Goal: Task Accomplishment & Management: Manage account settings

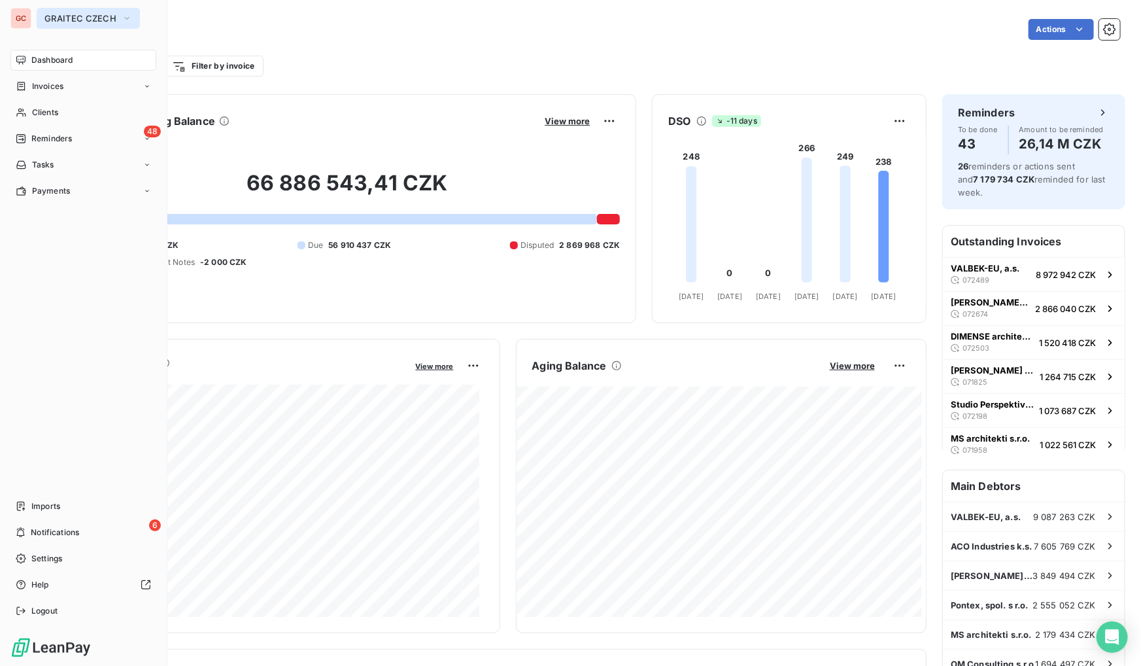
click at [62, 22] on span "GRAITEC CZECH" at bounding box center [80, 18] width 72 height 10
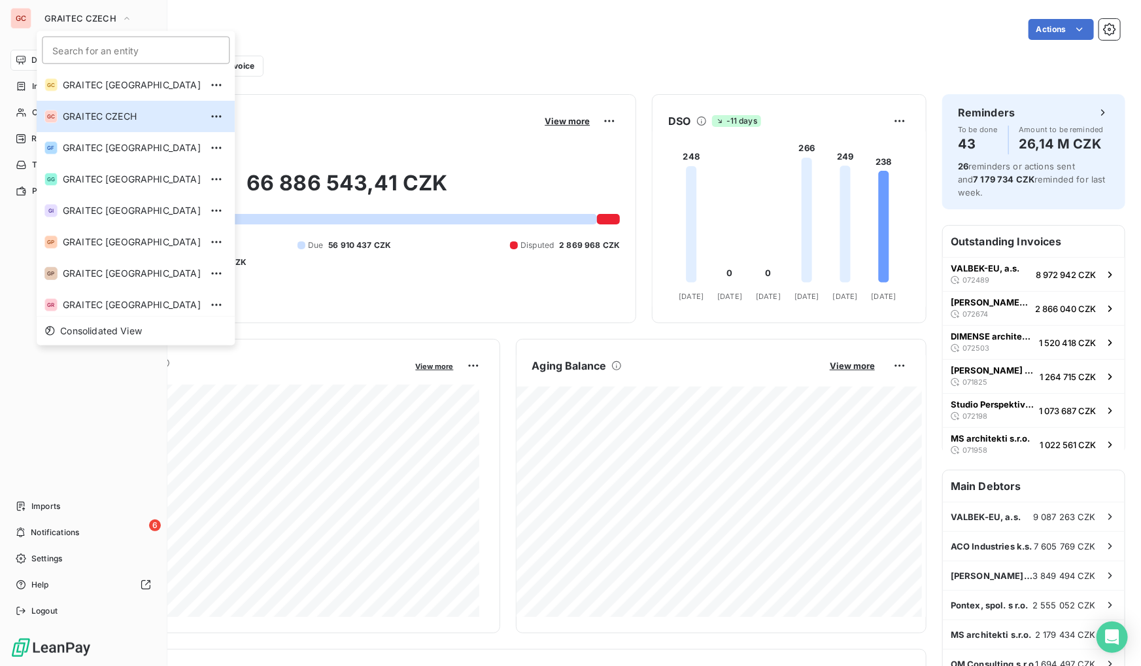
scroll to position [130, 0]
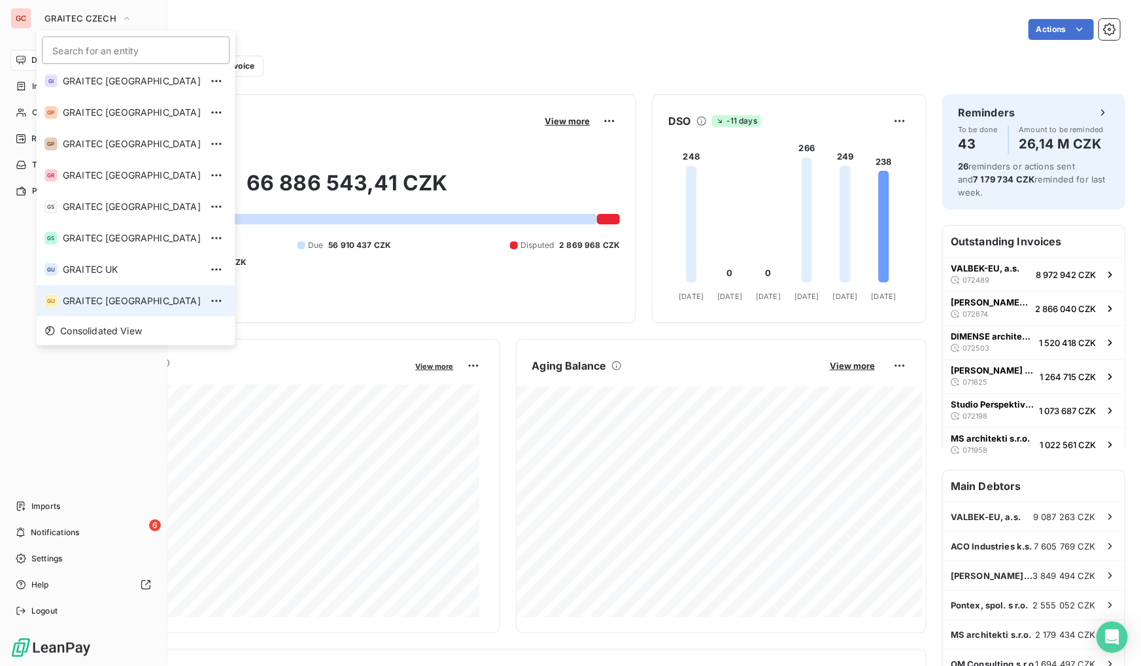
click at [101, 290] on li "GU GRAITEC [GEOGRAPHIC_DATA]" at bounding box center [136, 300] width 198 height 31
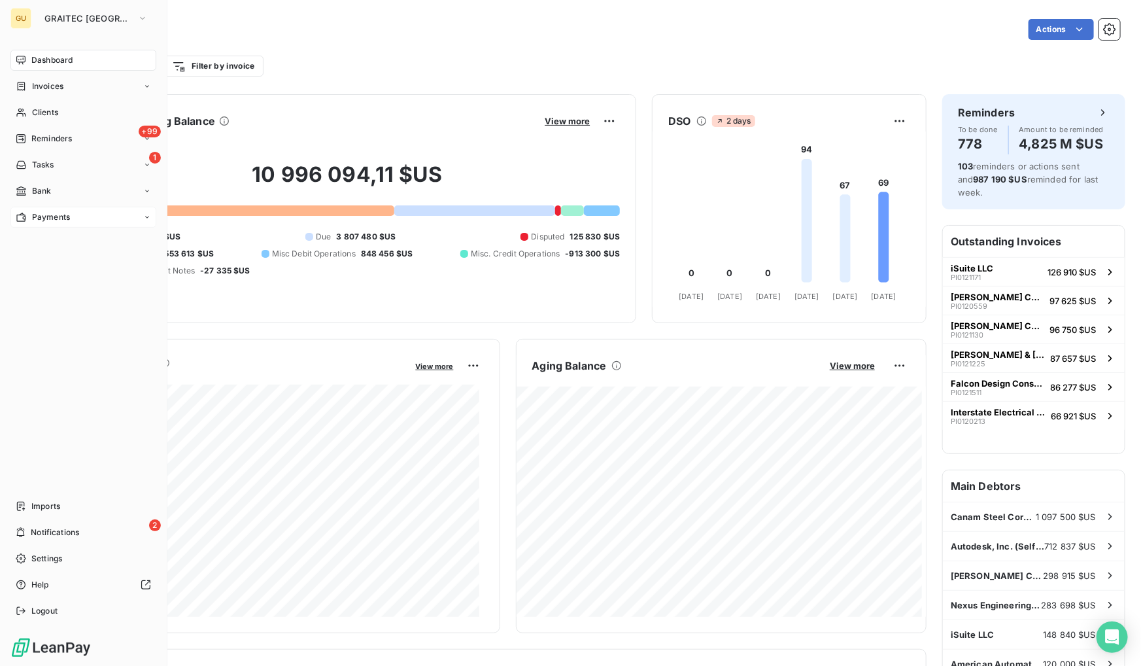
click at [93, 216] on div "Payments" at bounding box center [83, 217] width 146 height 21
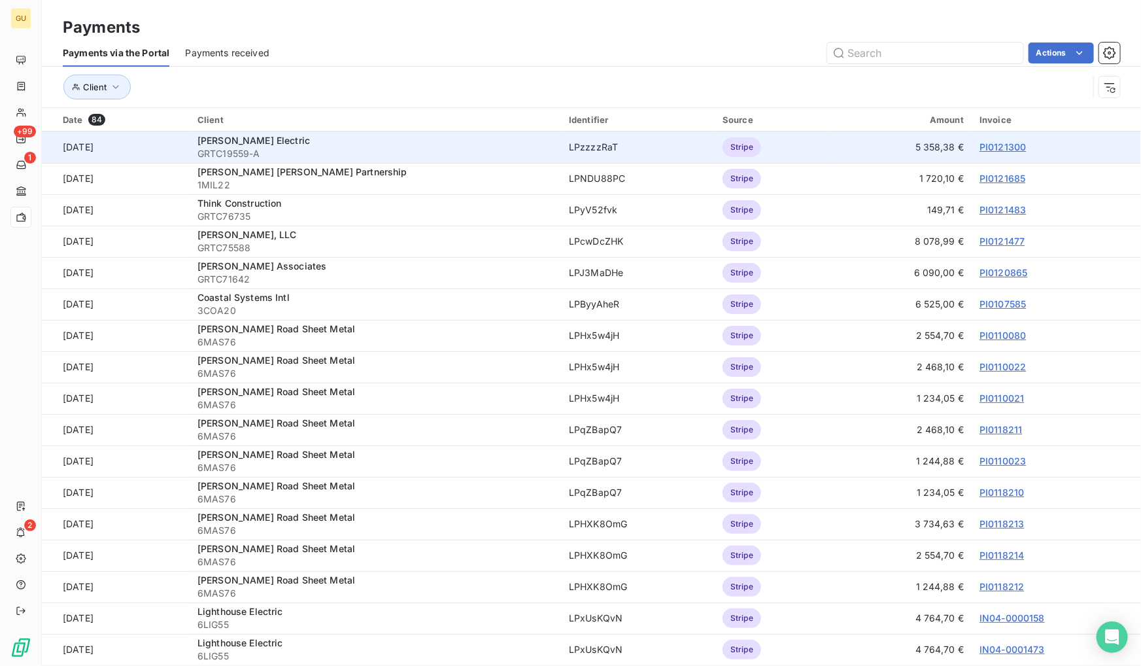
click at [1000, 146] on link "PI0121300" at bounding box center [1003, 146] width 46 height 11
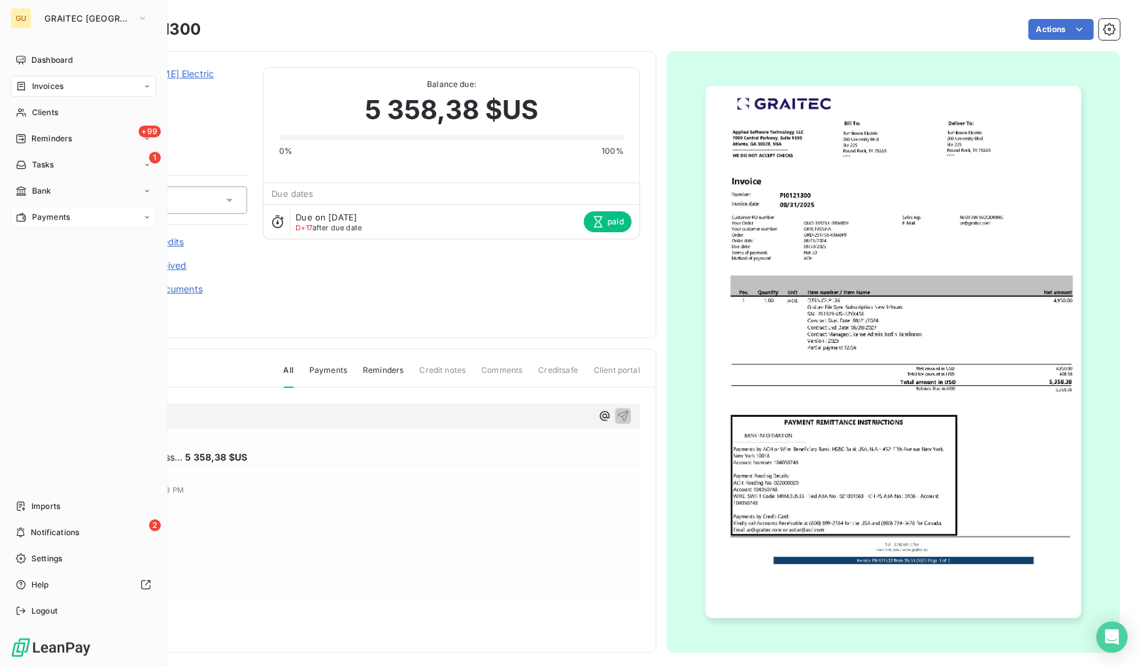
click at [63, 225] on div "Payments" at bounding box center [83, 217] width 146 height 21
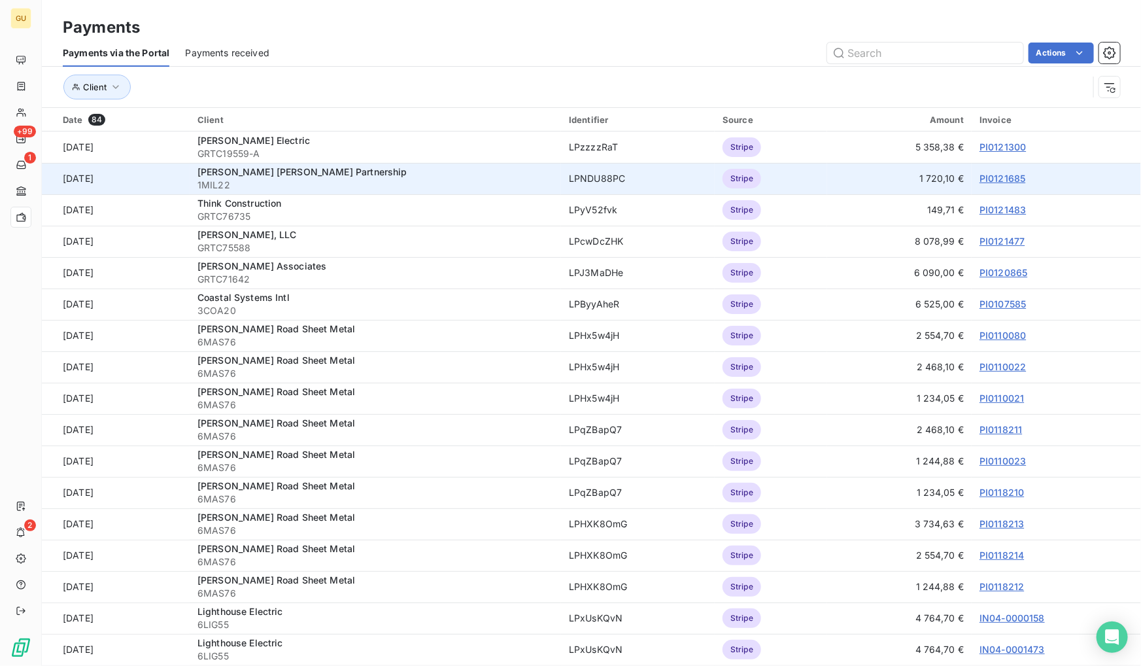
click at [1005, 178] on link "PI0121685" at bounding box center [1003, 178] width 46 height 11
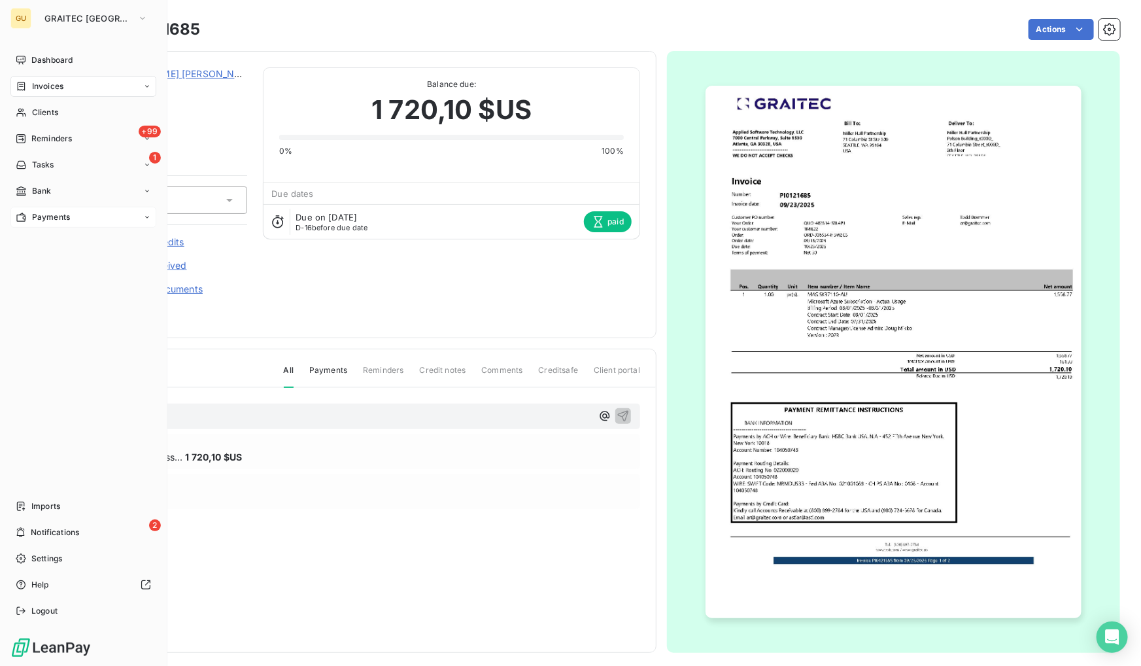
click at [48, 218] on span "Payments" at bounding box center [51, 217] width 38 height 12
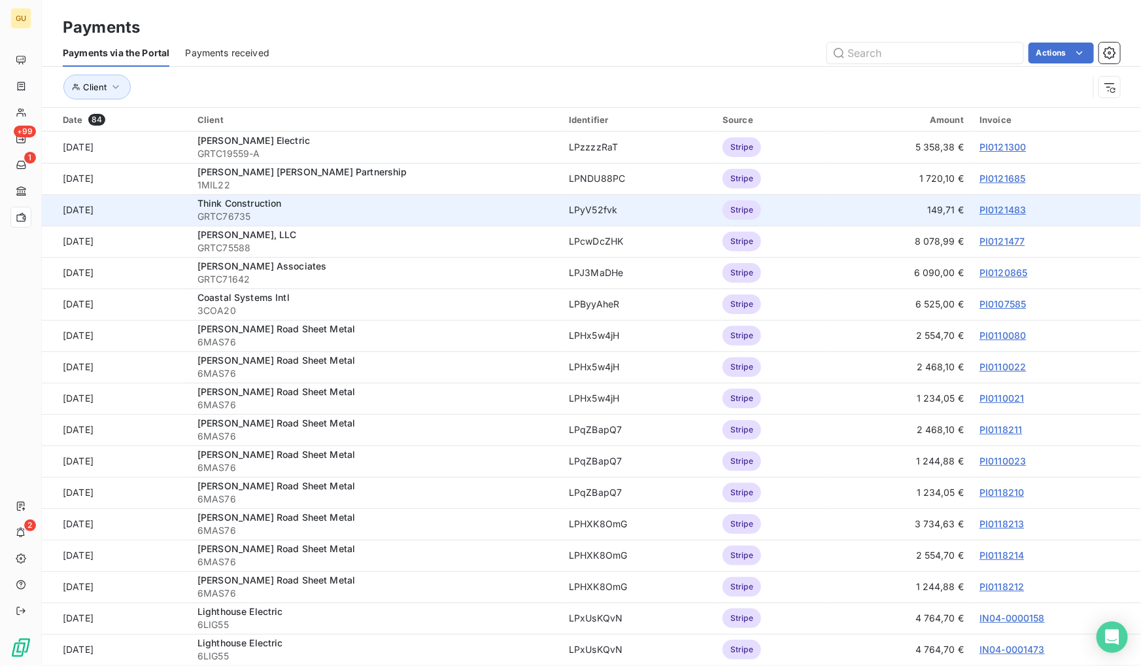
click at [988, 204] on link "PI0121483" at bounding box center [1003, 209] width 46 height 11
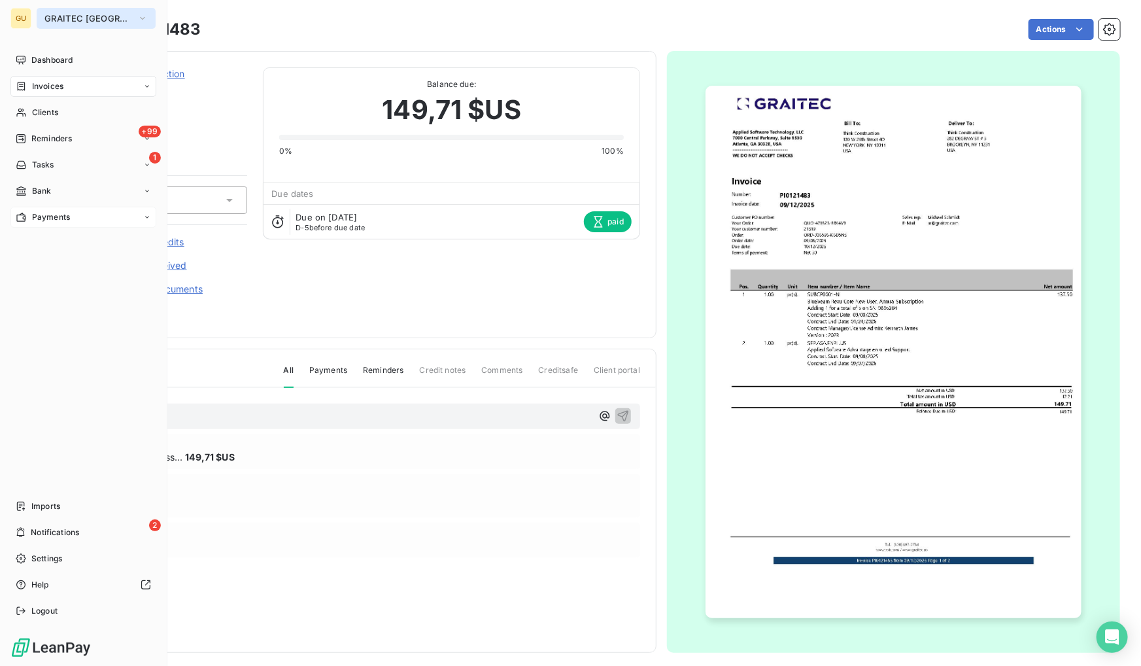
click at [61, 15] on span "GRAITEC [GEOGRAPHIC_DATA]" at bounding box center [88, 18] width 88 height 10
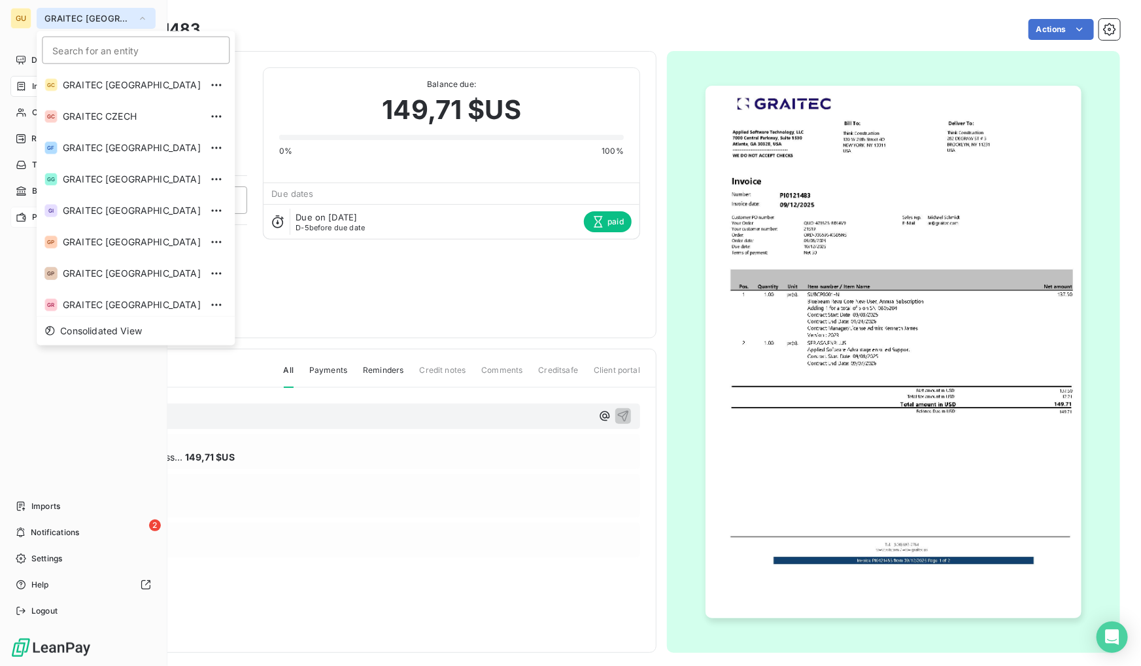
scroll to position [130, 0]
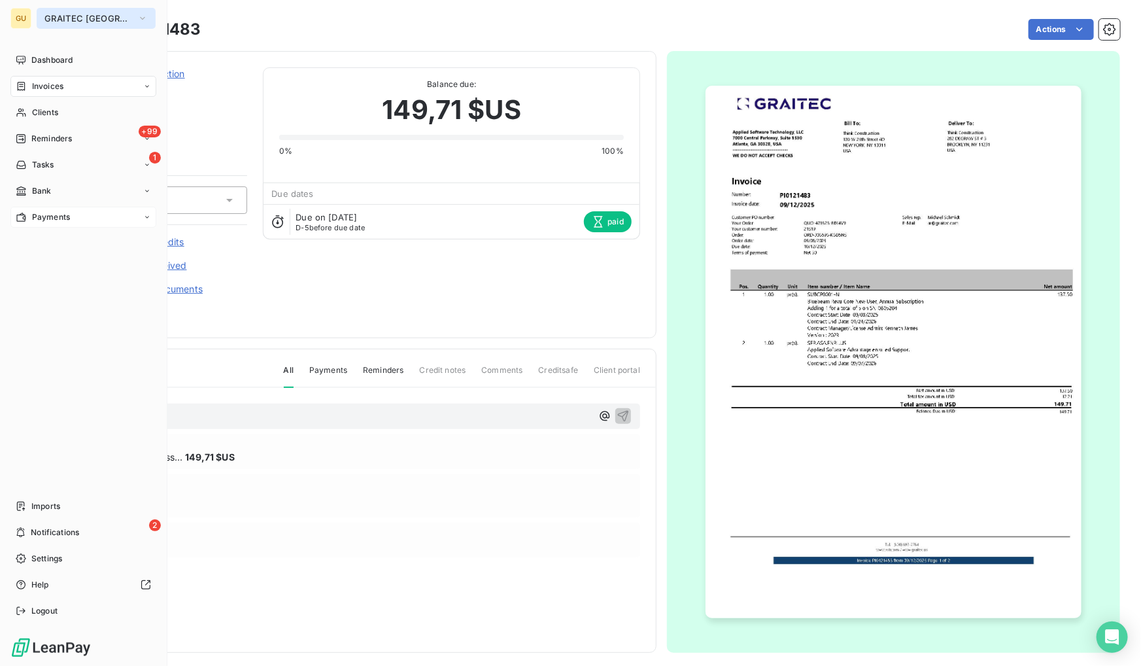
click at [96, 18] on span "GRAITEC [GEOGRAPHIC_DATA]" at bounding box center [88, 18] width 88 height 10
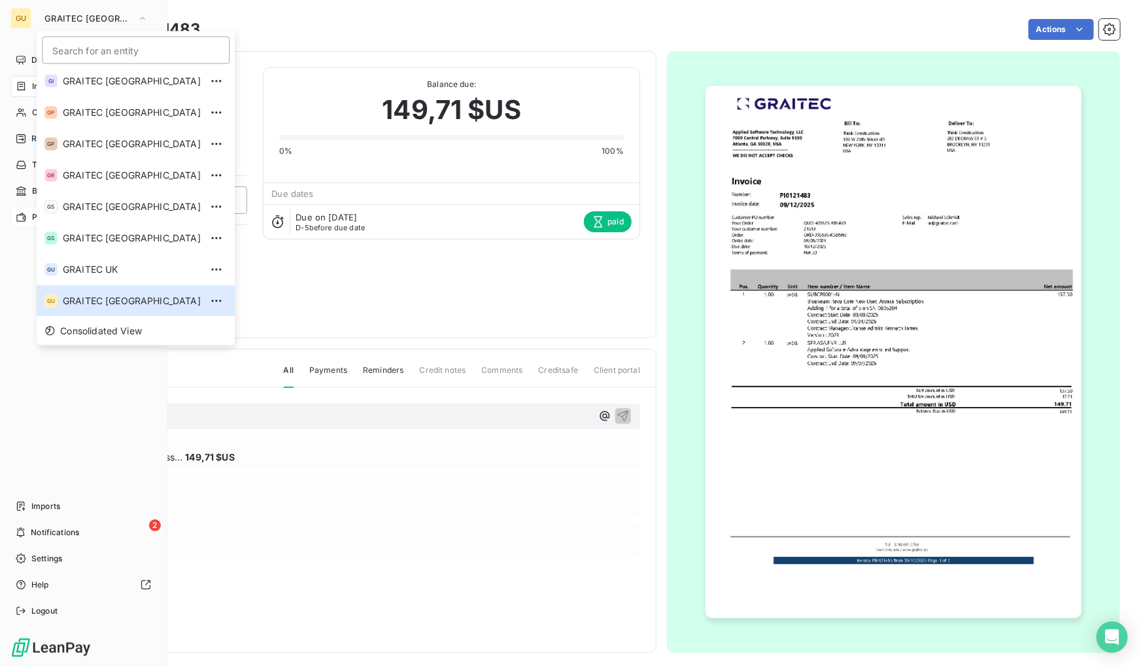
scroll to position [0, 0]
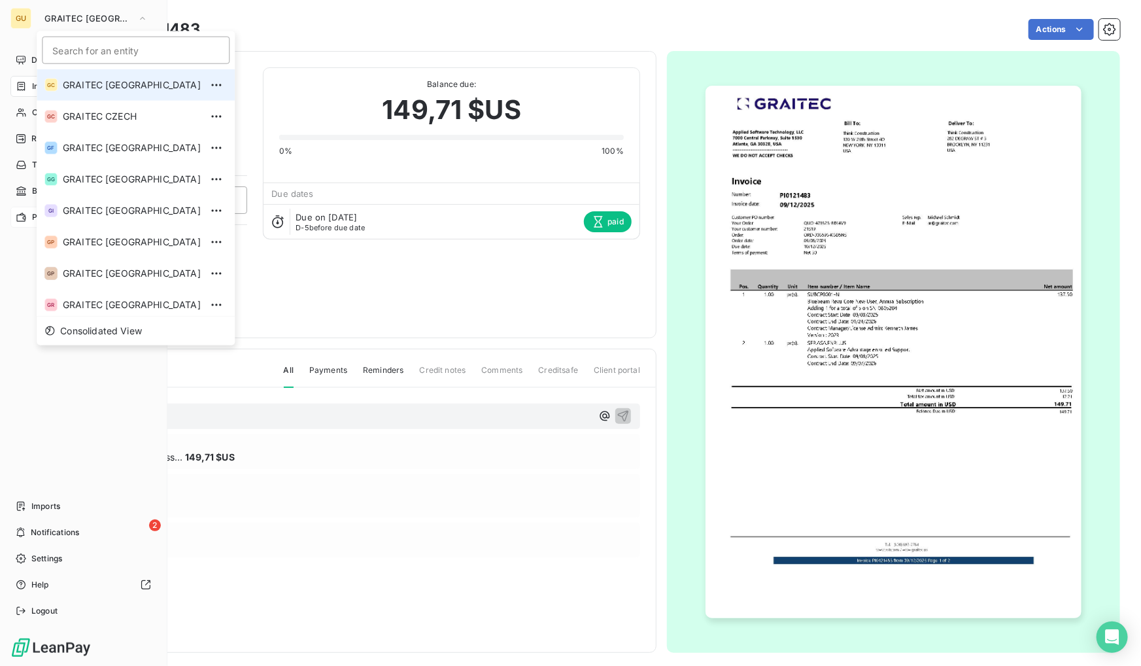
click at [138, 85] on span "GRAITEC [GEOGRAPHIC_DATA]" at bounding box center [132, 84] width 138 height 13
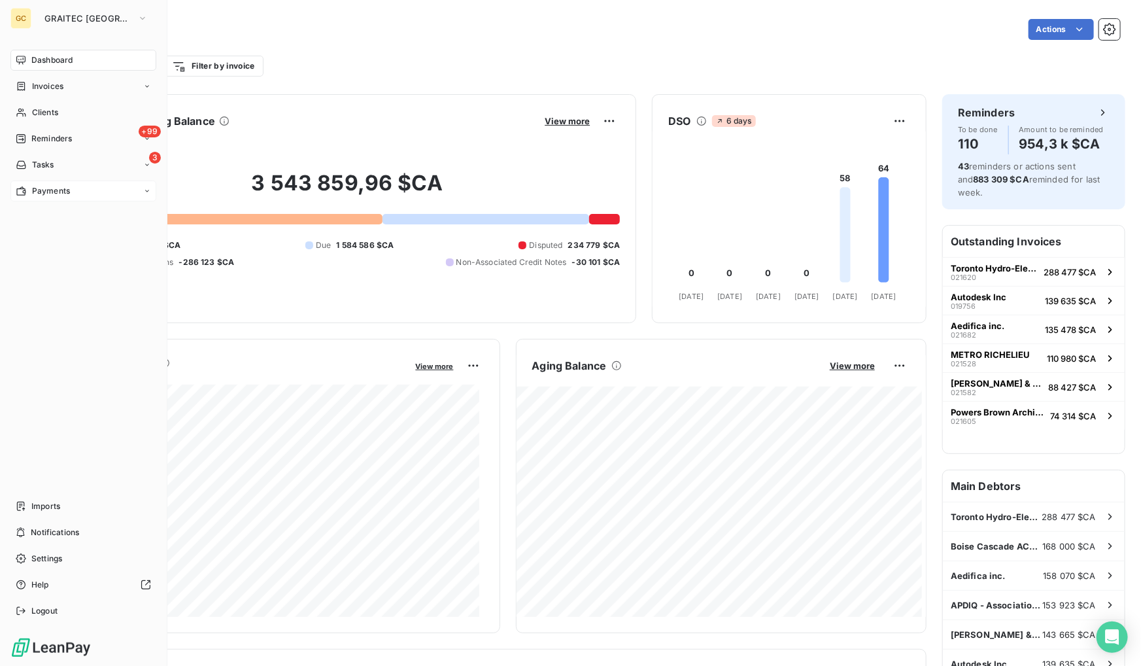
click at [86, 196] on div "Payments" at bounding box center [83, 191] width 146 height 21
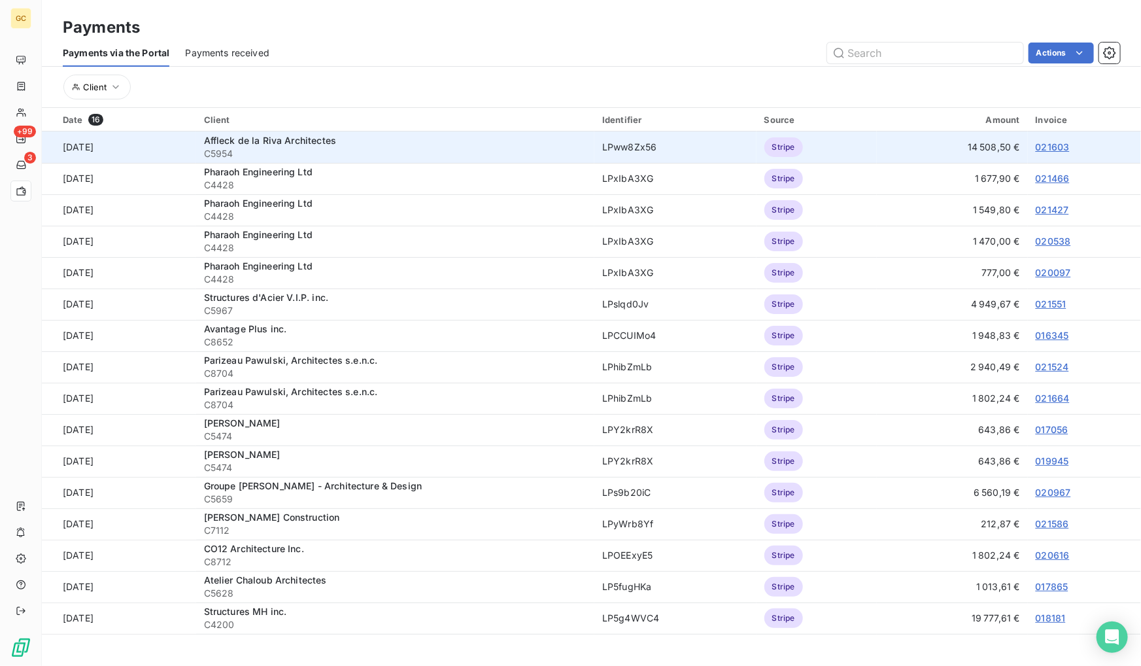
click at [1056, 142] on link "021603" at bounding box center [1053, 146] width 34 height 11
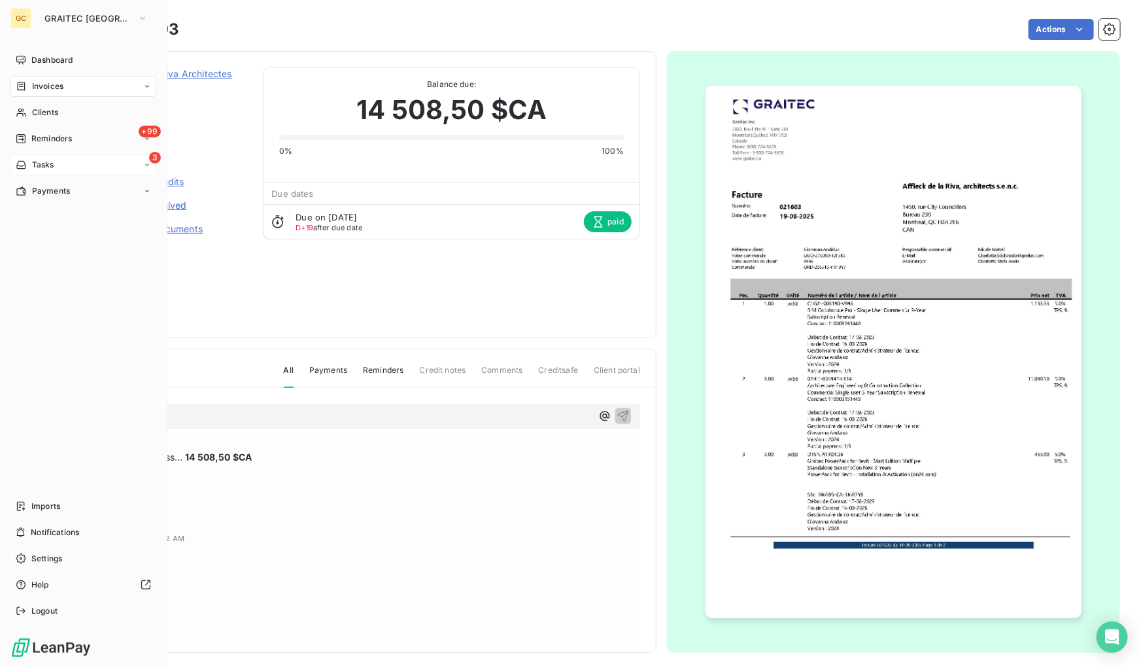
click at [50, 164] on span "Tasks" at bounding box center [43, 165] width 22 height 12
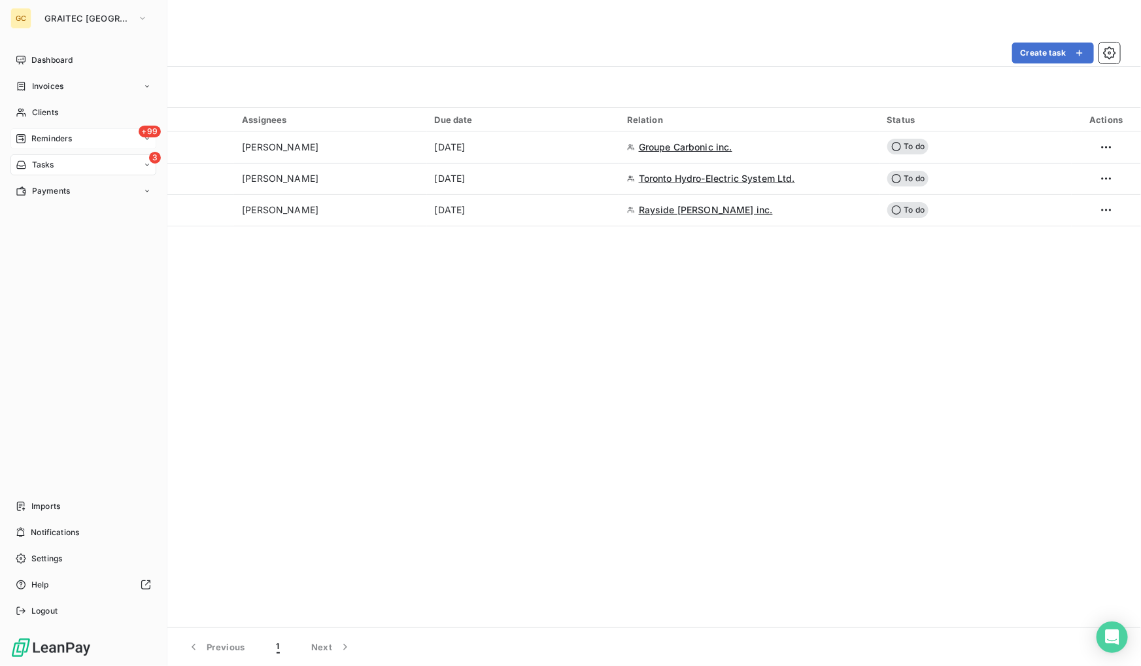
click at [46, 137] on span "Reminders" at bounding box center [51, 139] width 41 height 12
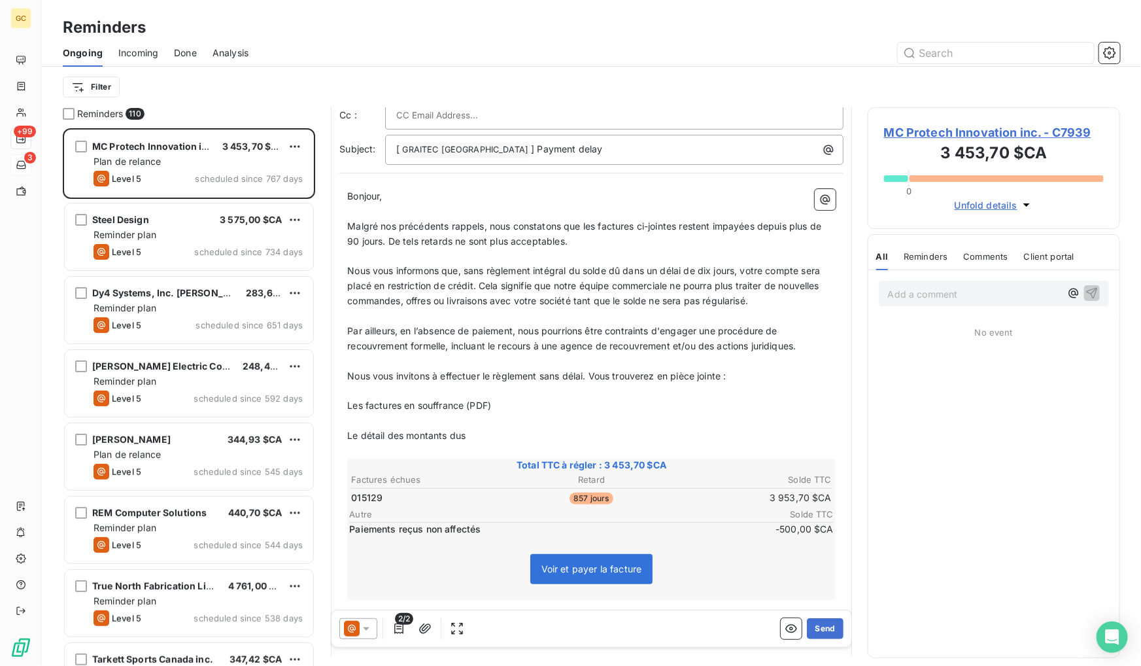
scroll to position [68, 0]
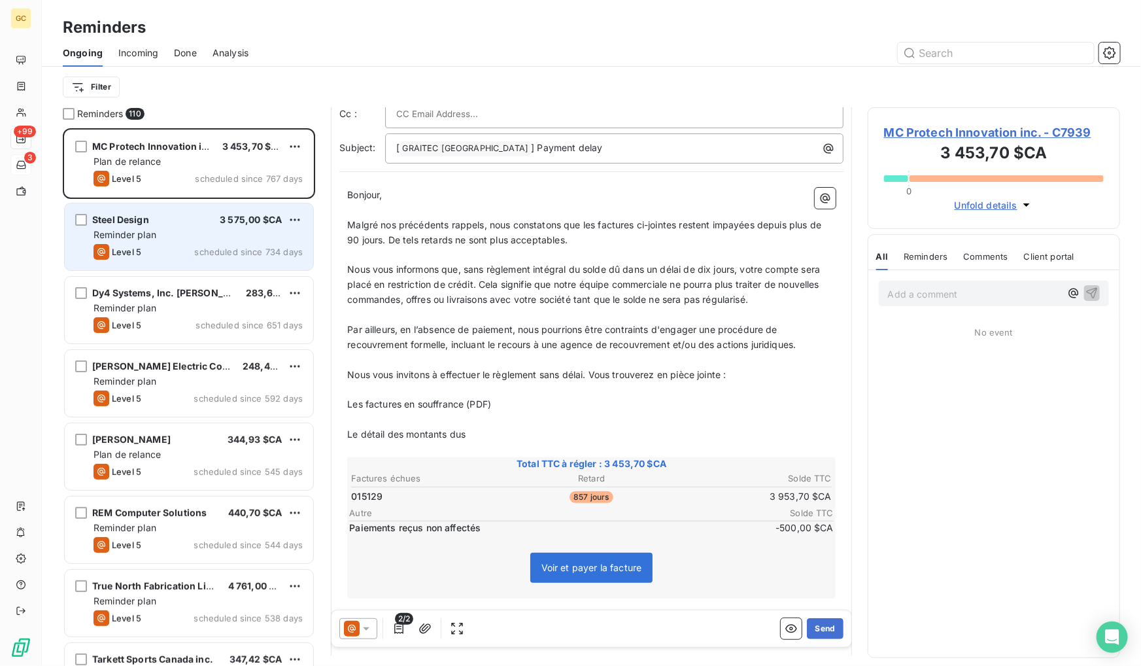
click at [239, 238] on div "Reminder plan" at bounding box center [198, 234] width 209 height 13
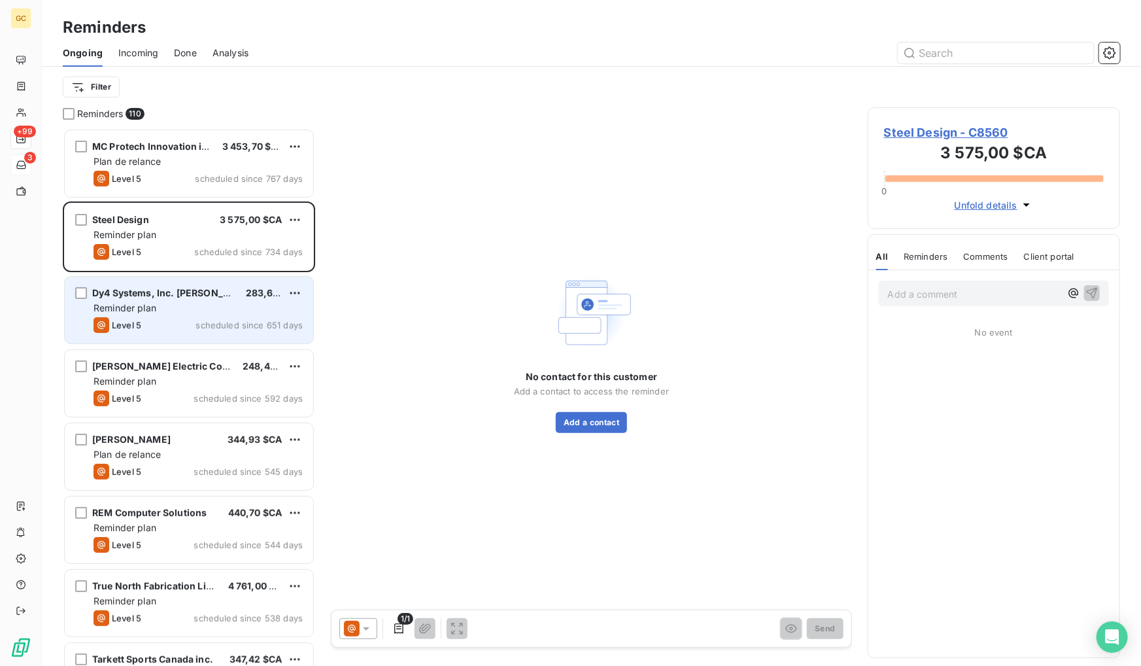
click at [222, 286] on div "Dy4 Systems, Inc. [PERSON_NAME]-CWIT CAN" at bounding box center [163, 292] width 143 height 13
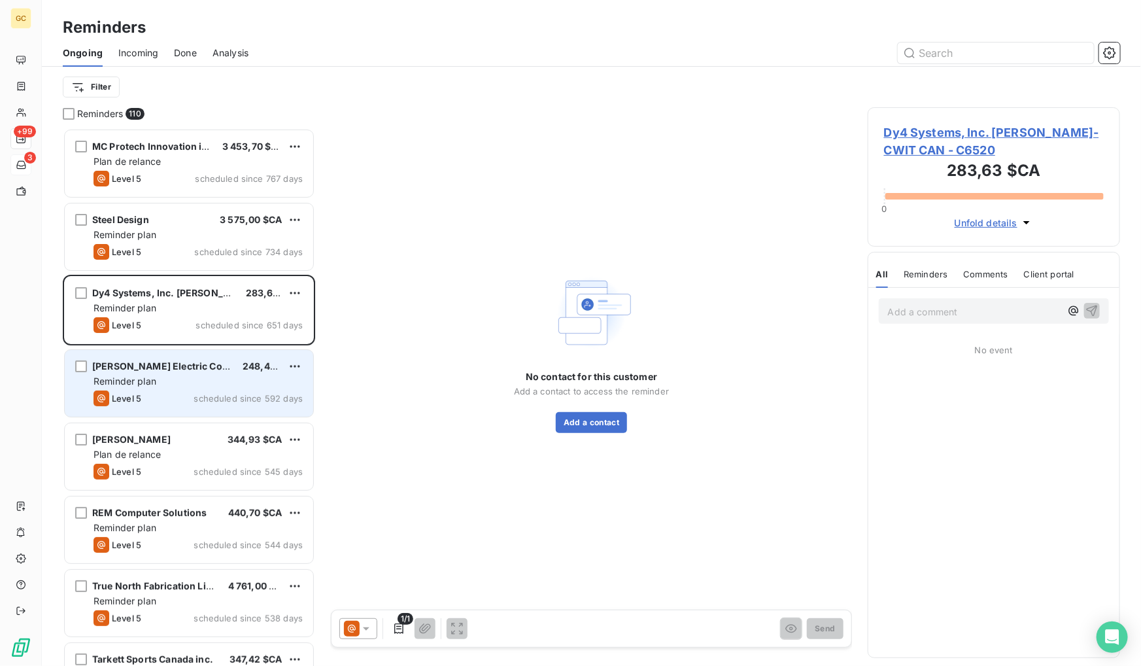
click at [208, 358] on div "[PERSON_NAME] Electric Contractors LTD. 248,40 $CA Reminder plan Level 5 schedu…" at bounding box center [189, 383] width 249 height 67
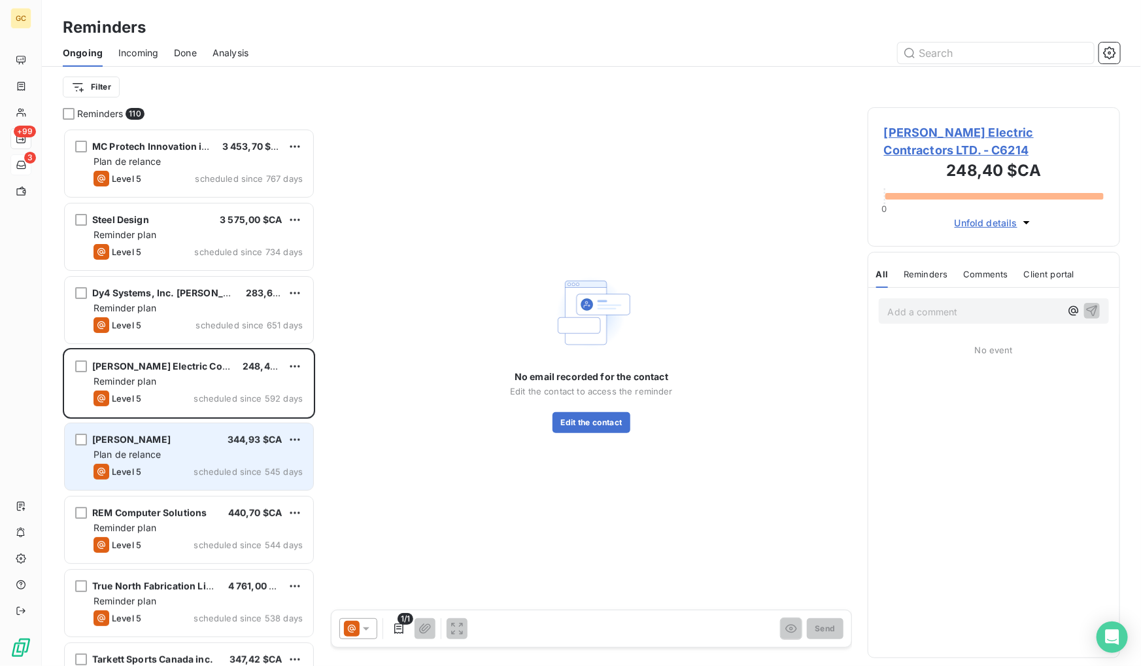
click at [177, 448] on div "Plan de relance" at bounding box center [198, 454] width 209 height 13
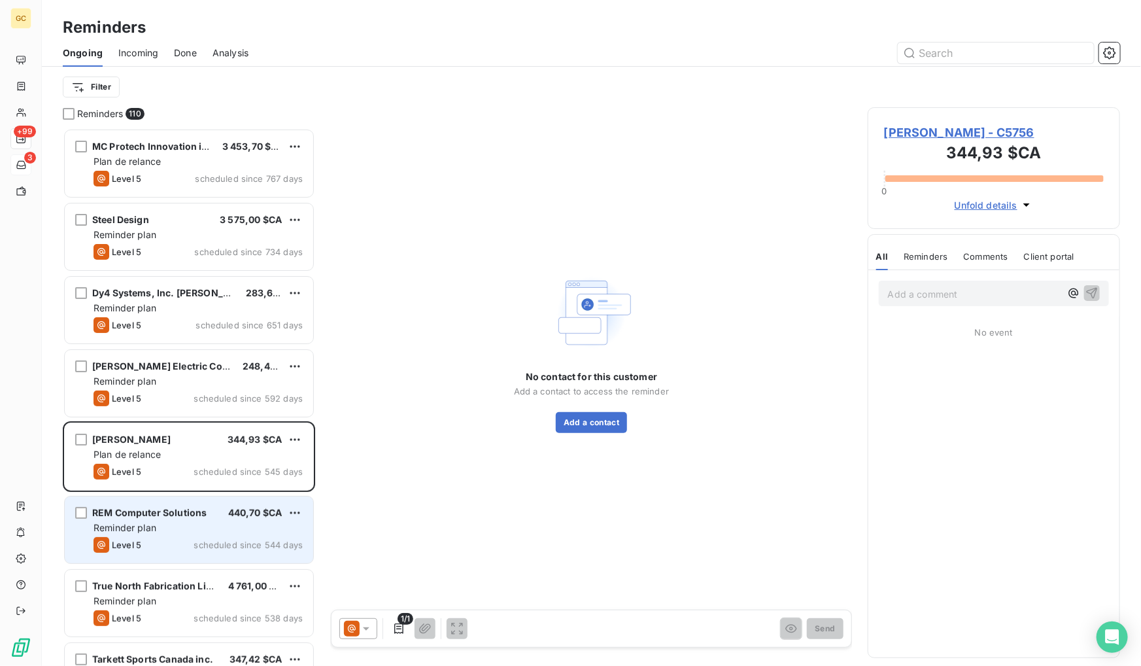
click at [147, 542] on div "Level 5 scheduled since 544 days" at bounding box center [198, 545] width 209 height 16
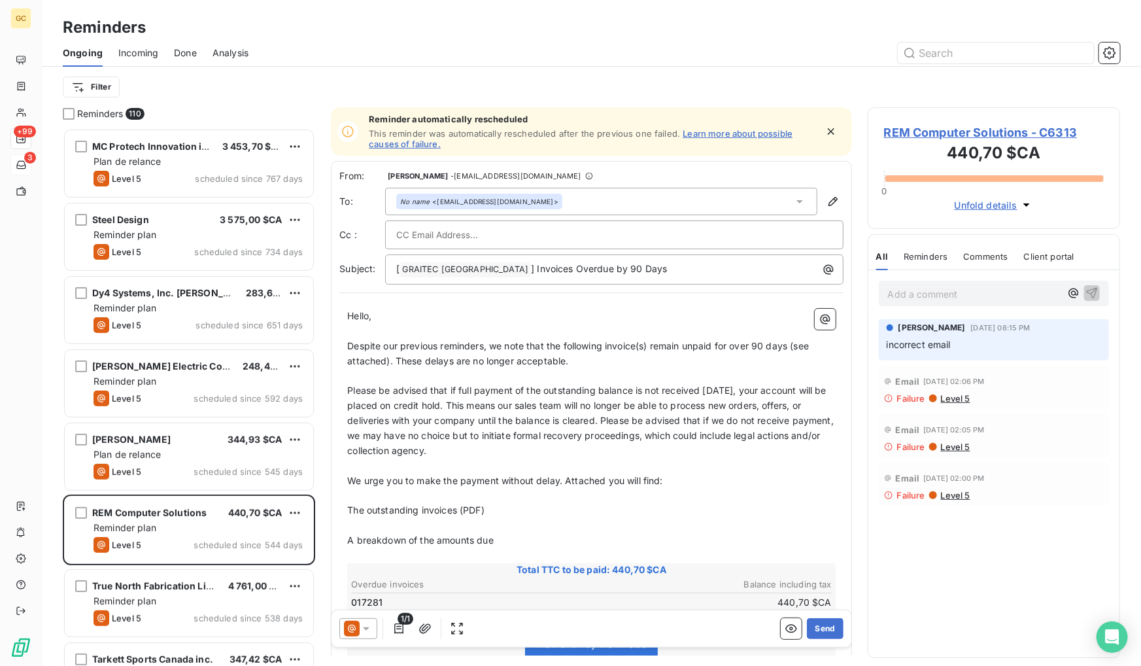
click at [191, 54] on span "Done" at bounding box center [185, 52] width 23 height 13
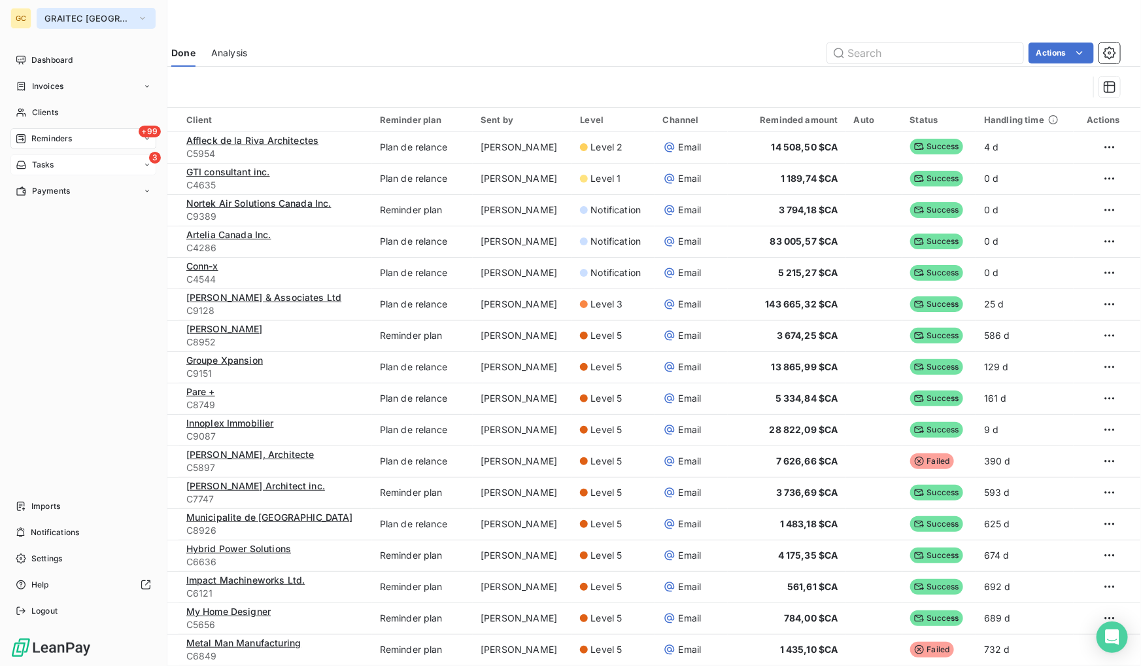
click at [37, 18] on button "GRAITEC [GEOGRAPHIC_DATA]" at bounding box center [96, 18] width 119 height 21
click at [77, 197] on div "Payments" at bounding box center [83, 191] width 146 height 21
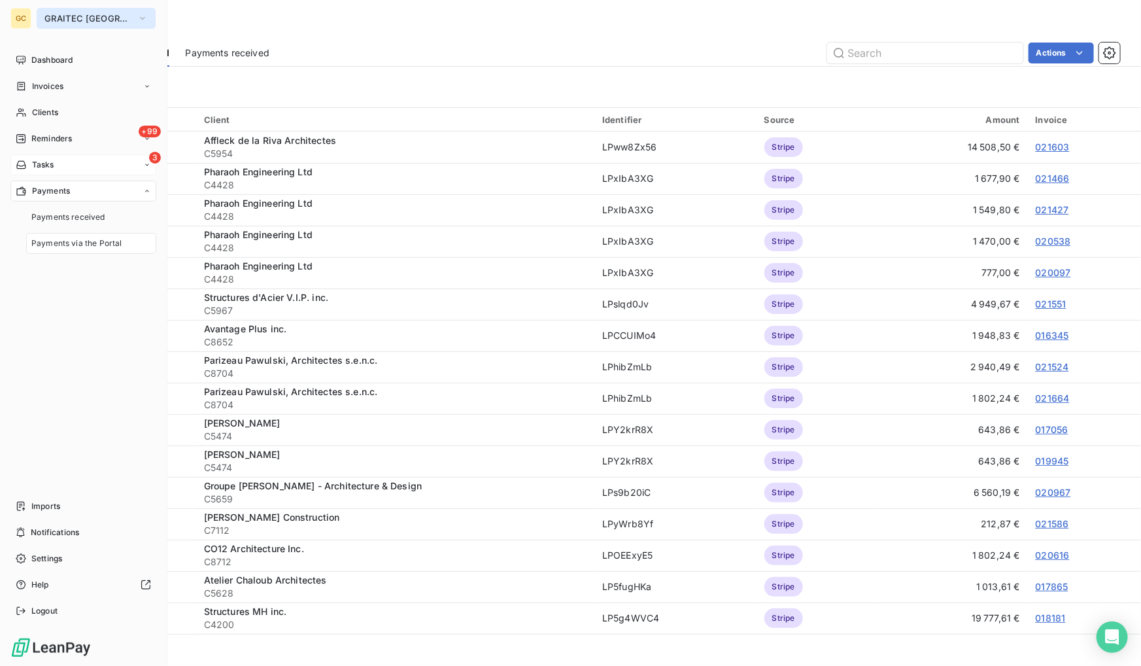
click at [118, 18] on span "GRAITEC [GEOGRAPHIC_DATA]" at bounding box center [88, 18] width 88 height 10
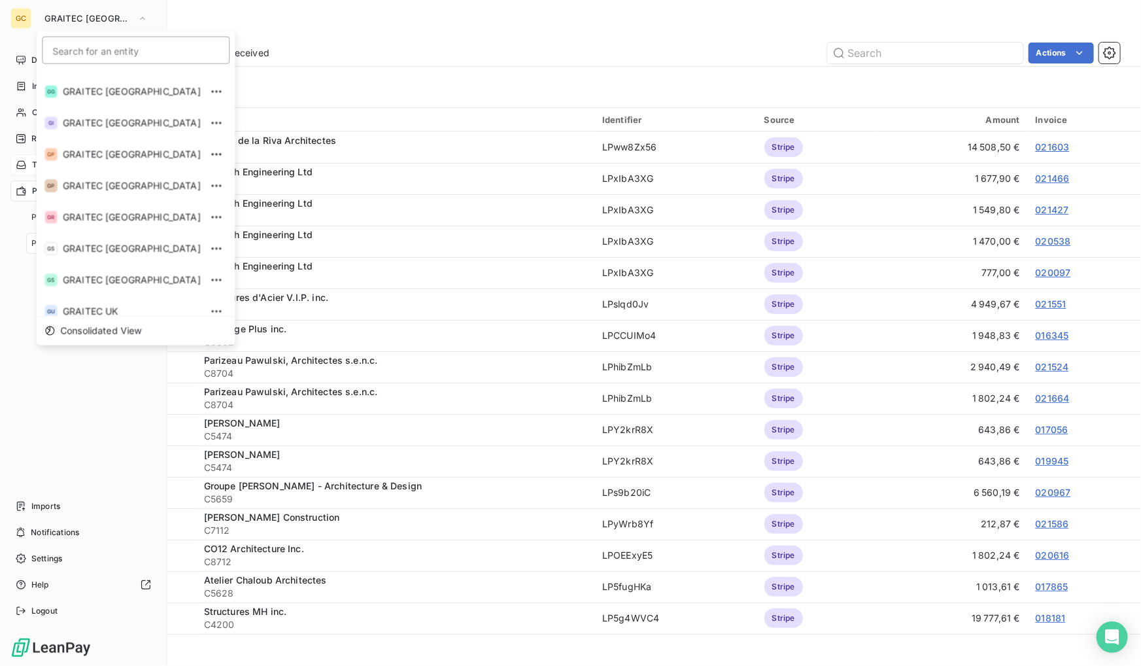
scroll to position [130, 0]
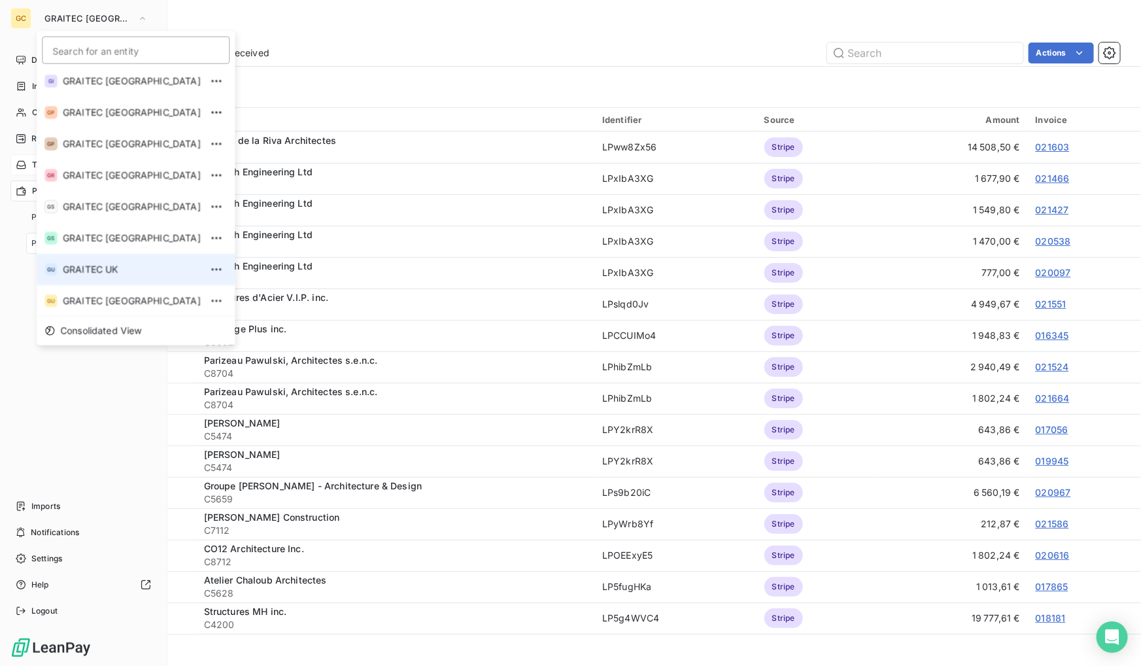
click at [122, 271] on span "GRAITEC UK" at bounding box center [132, 269] width 138 height 13
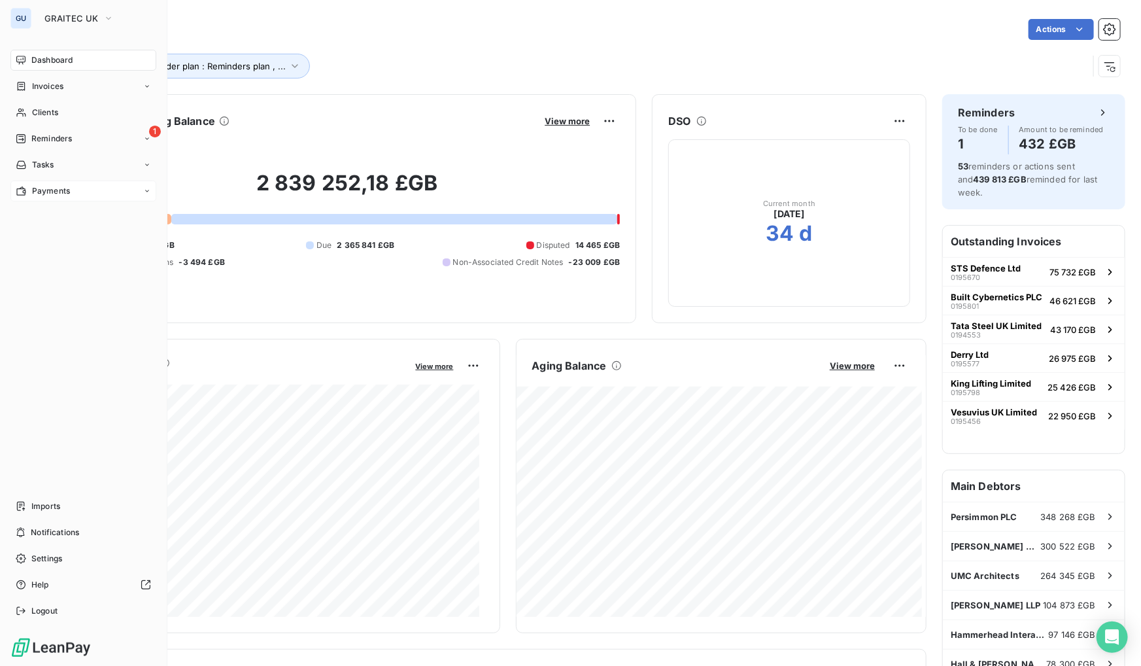
click at [56, 183] on div "Payments" at bounding box center [83, 191] width 146 height 21
